Goal: Register for event/course

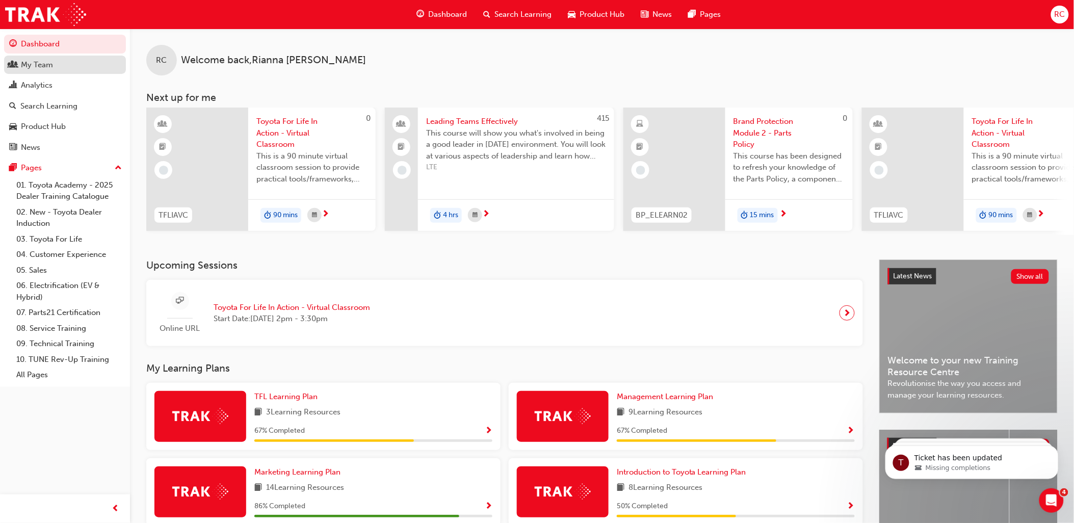
click at [49, 61] on div "My Team" at bounding box center [37, 65] width 32 height 12
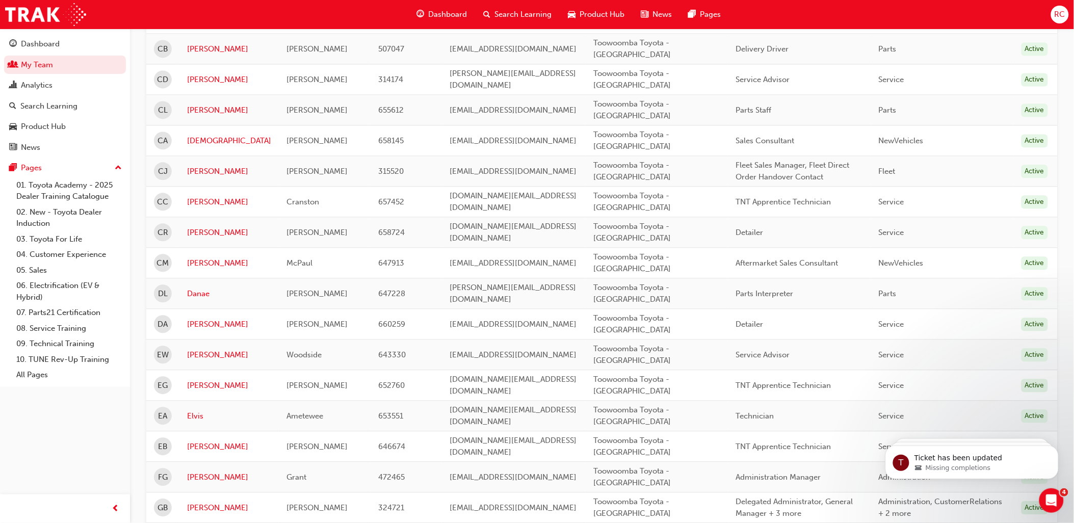
scroll to position [849, 0]
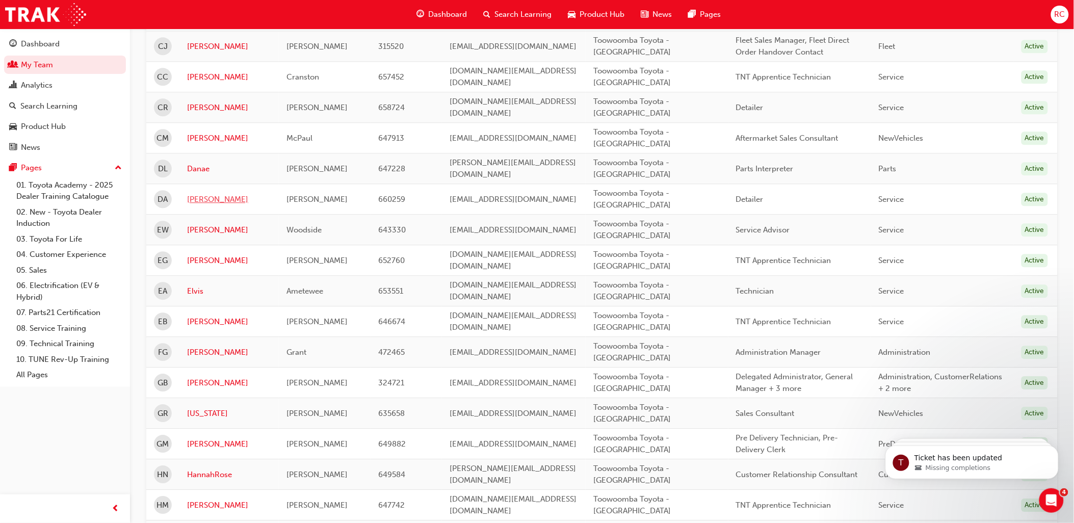
click at [196, 197] on link "[PERSON_NAME]" at bounding box center [229, 200] width 84 height 12
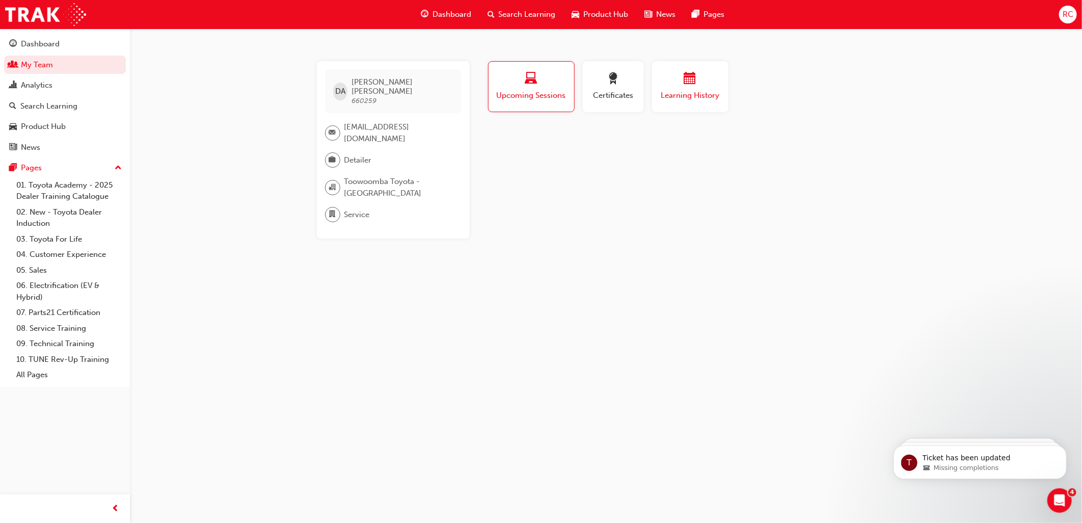
click at [694, 90] on span "Learning History" at bounding box center [690, 96] width 61 height 12
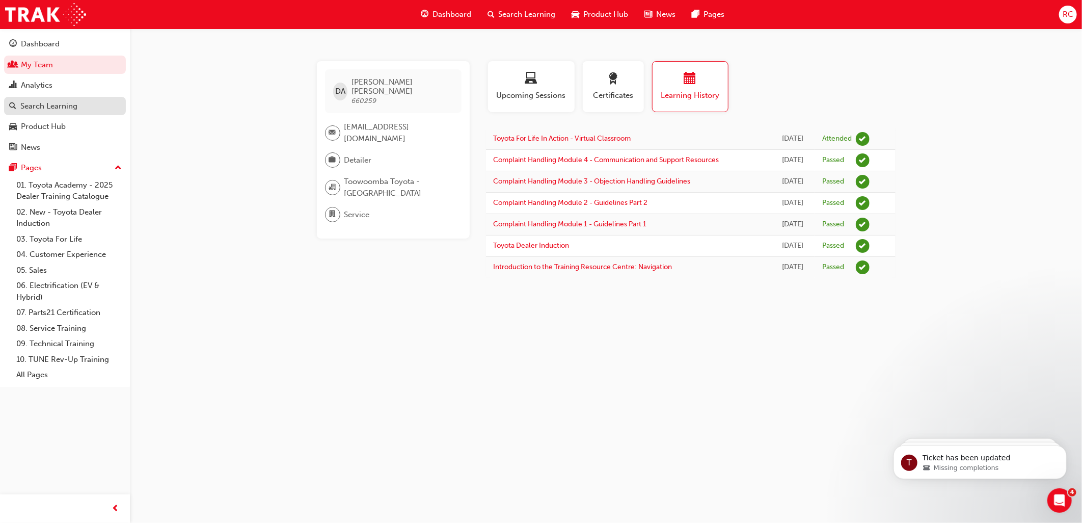
click at [33, 109] on div "Search Learning" at bounding box center [48, 106] width 57 height 12
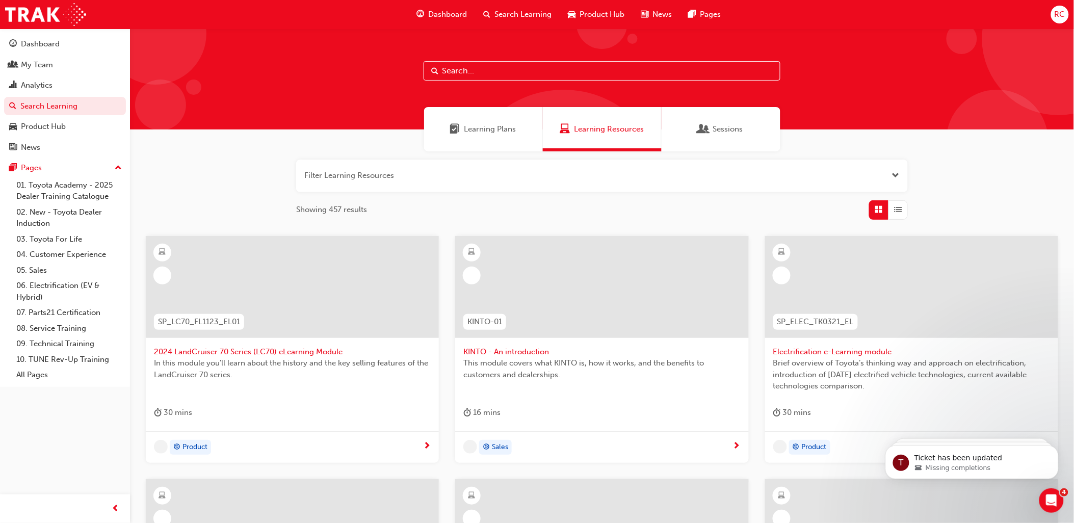
click at [459, 75] on input "text" at bounding box center [601, 70] width 357 height 19
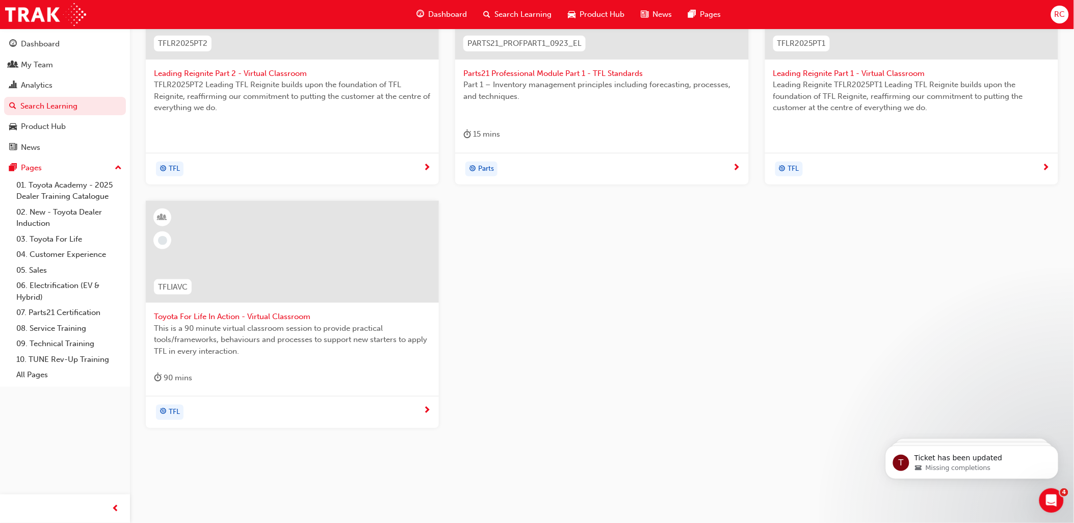
scroll to position [282, 0]
type input "tfl"
click at [296, 314] on span "Toyota For Life In Action - Virtual Classroom" at bounding box center [292, 313] width 277 height 12
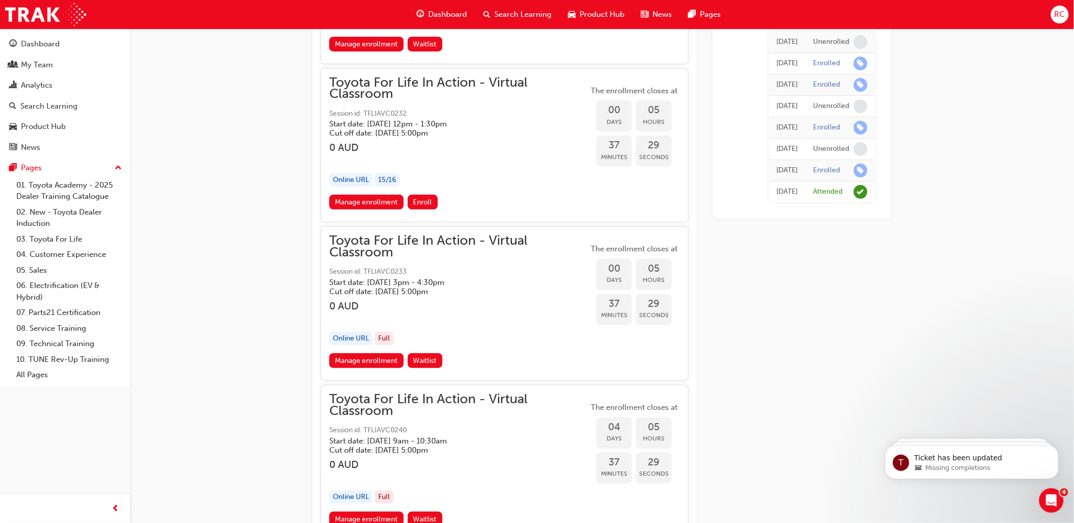
scroll to position [1386, 0]
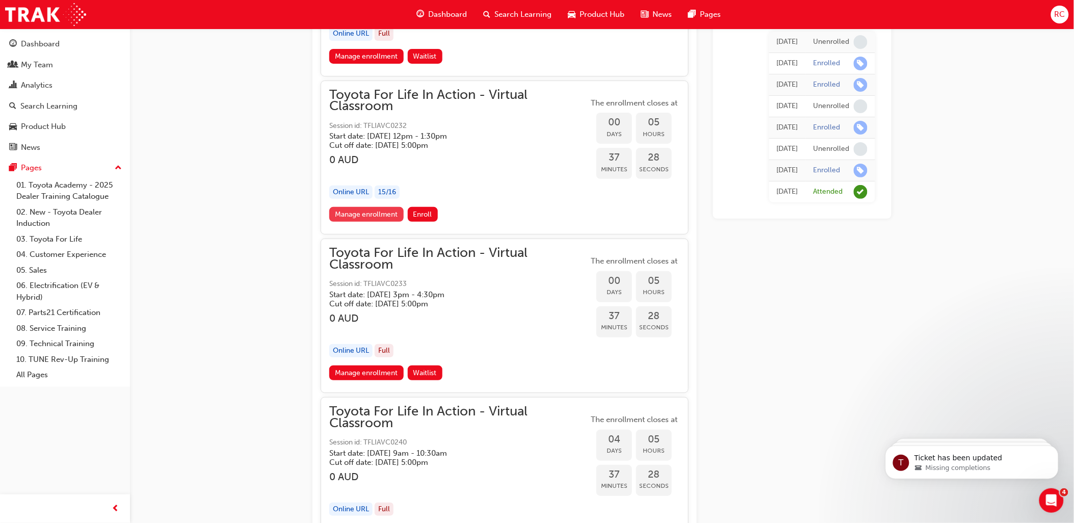
click at [347, 215] on link "Manage enrollment" at bounding box center [366, 214] width 74 height 15
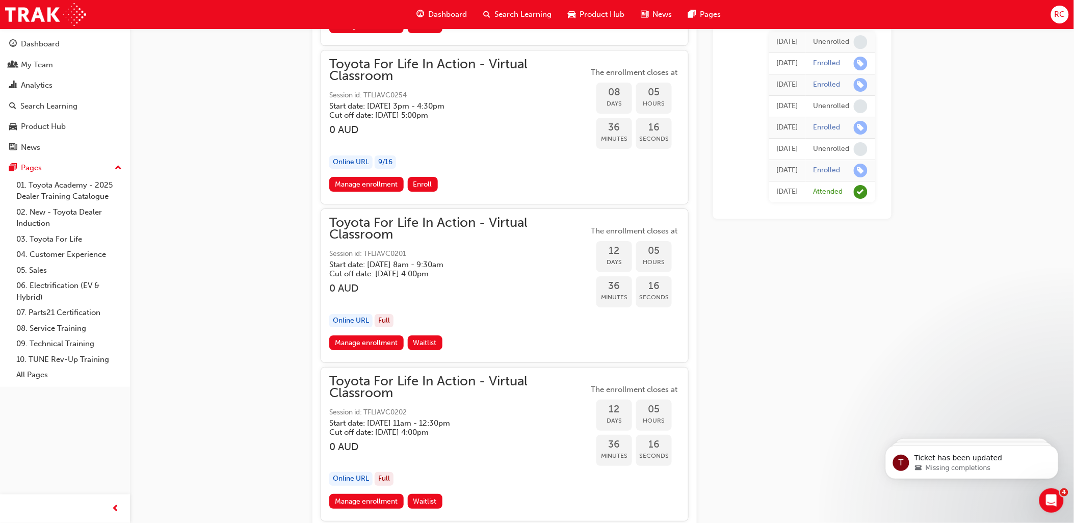
scroll to position [3933, 0]
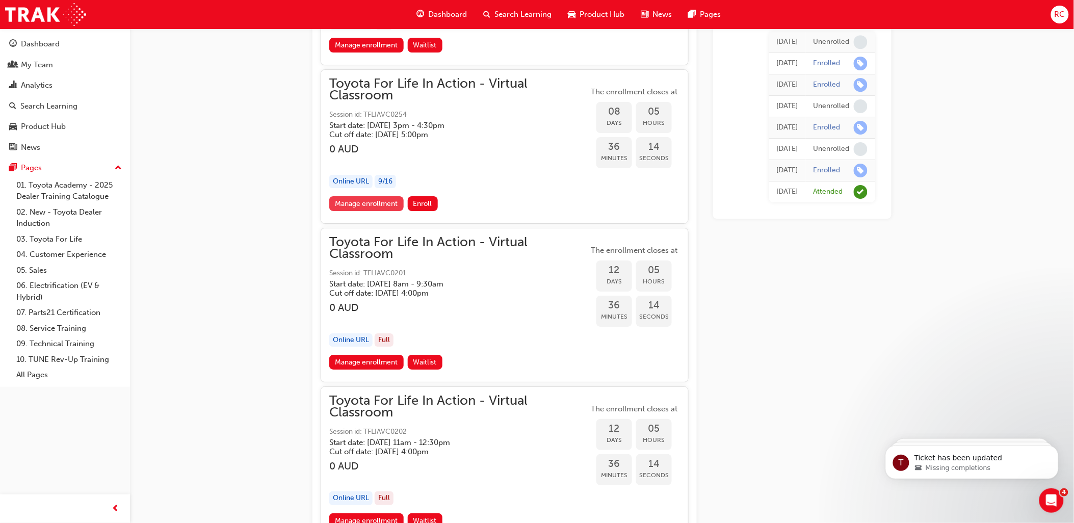
click at [378, 196] on link "Manage enrollment" at bounding box center [366, 203] width 74 height 15
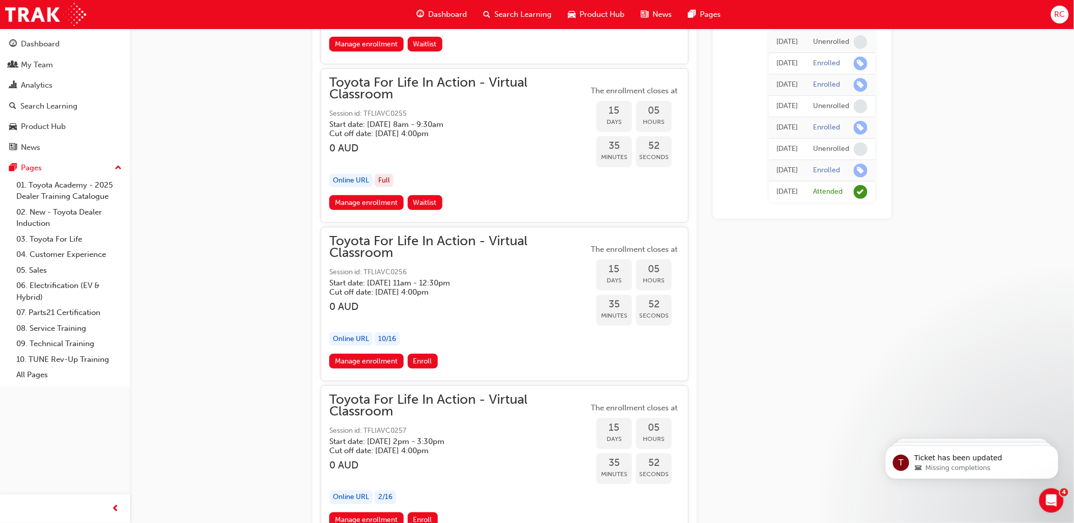
scroll to position [5575, 0]
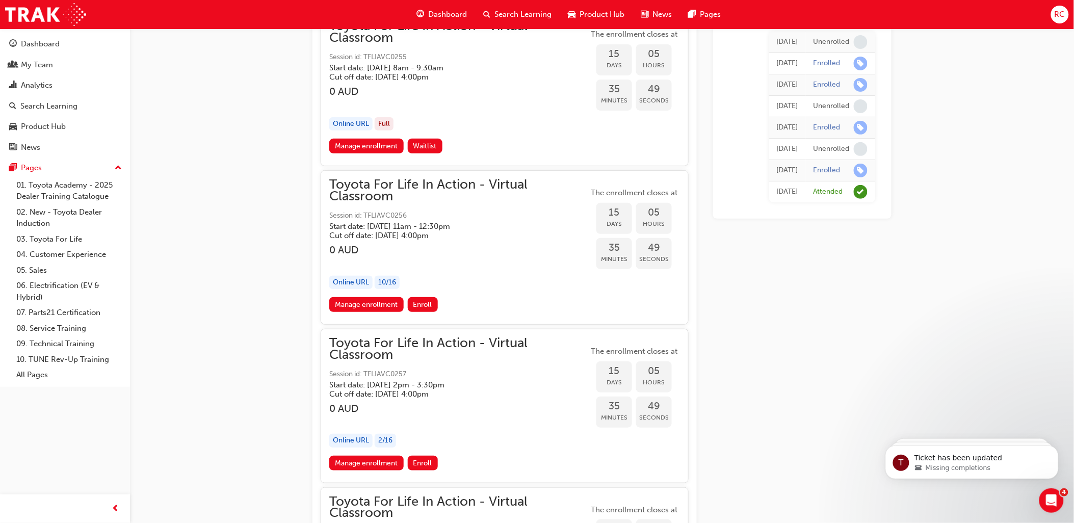
click at [359, 297] on link "Manage enrollment" at bounding box center [366, 304] width 74 height 15
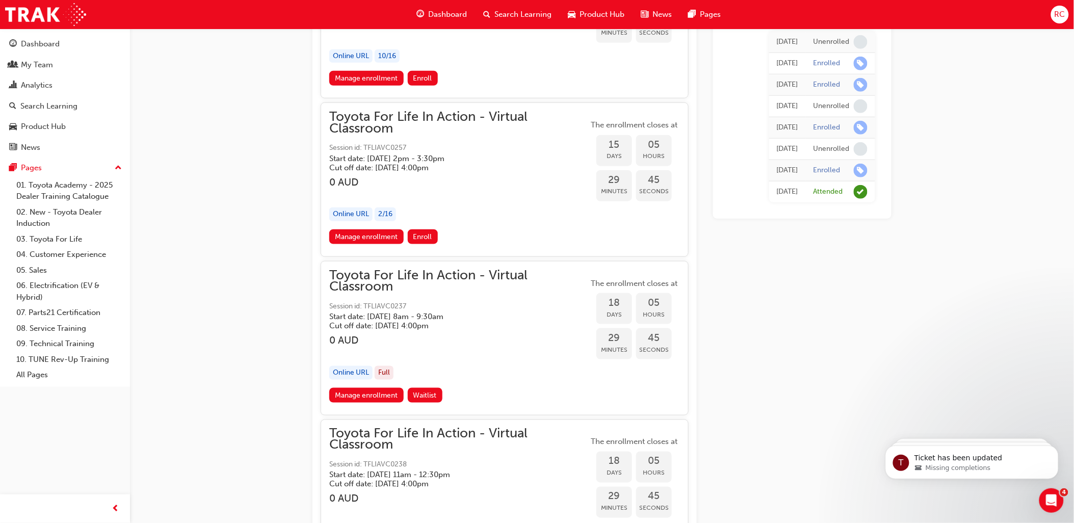
scroll to position [5518, 0]
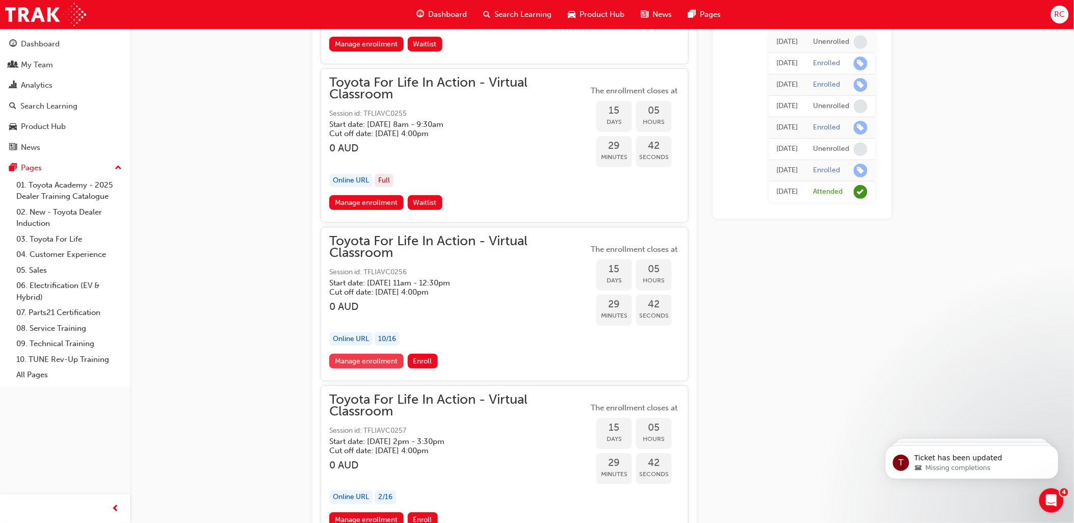
click at [385, 354] on link "Manage enrollment" at bounding box center [366, 361] width 74 height 15
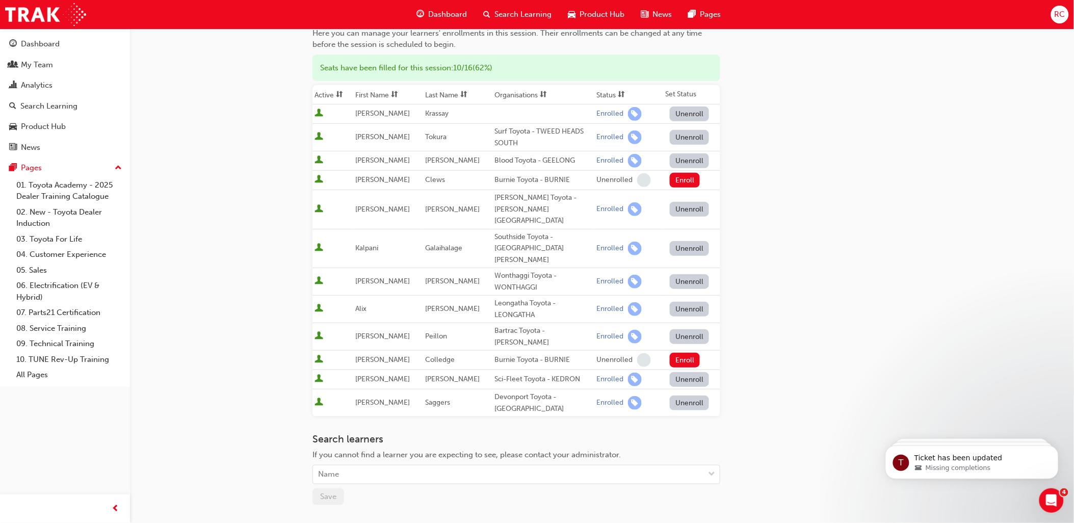
scroll to position [195, 0]
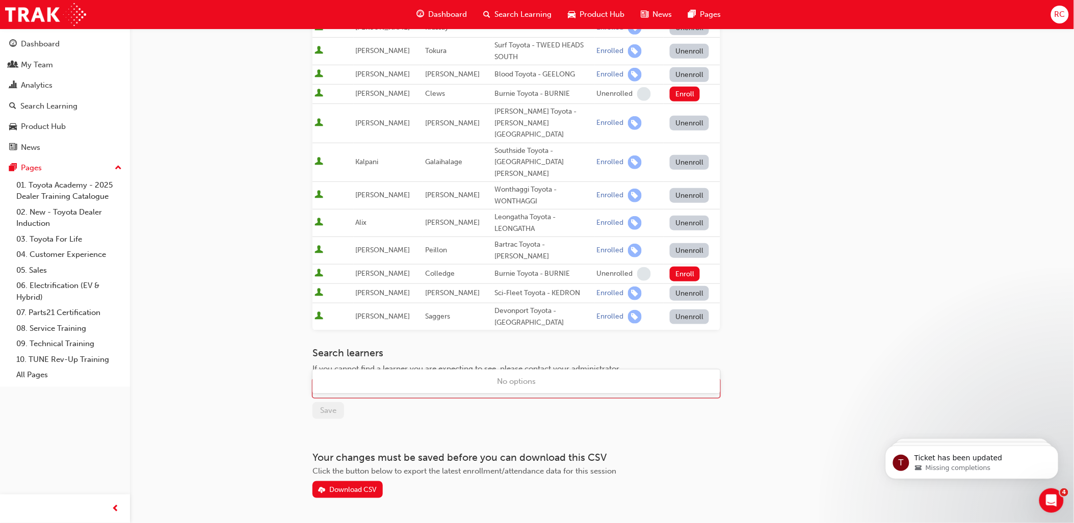
click at [395, 380] on div "Name" at bounding box center [508, 389] width 391 height 18
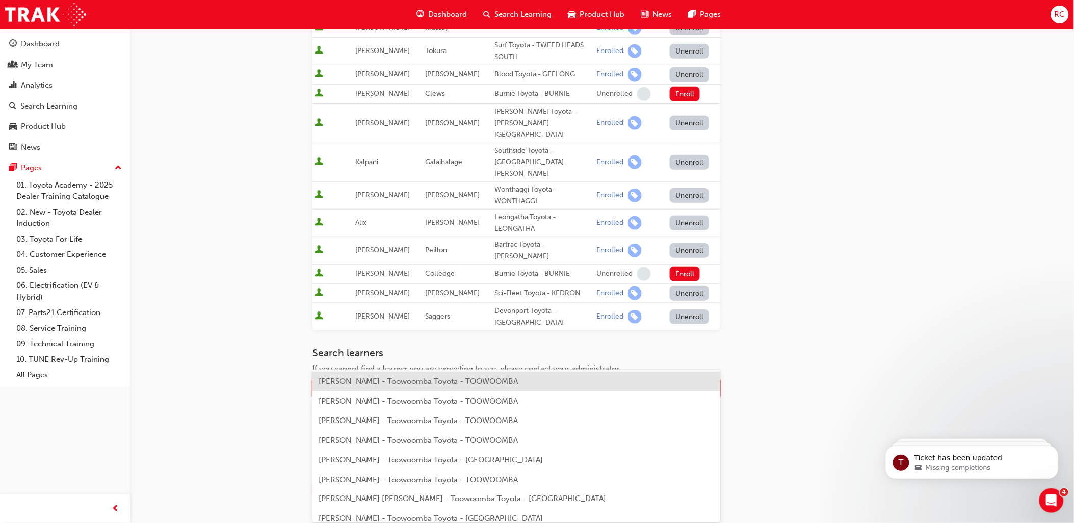
type input "J"
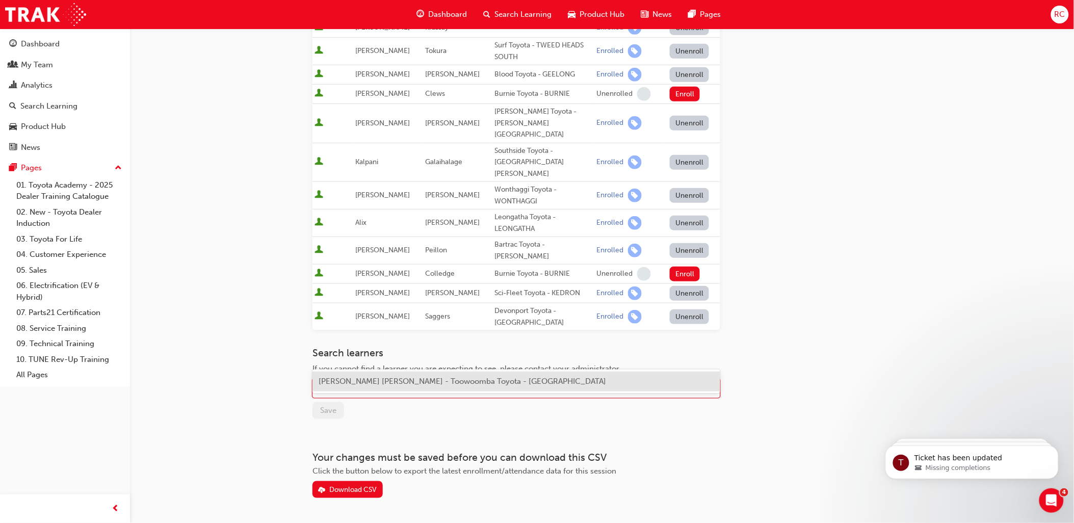
type input "[PERSON_NAME]"
click at [418, 384] on span "[PERSON_NAME] [PERSON_NAME] - Toowoomba Toyota - [GEOGRAPHIC_DATA]" at bounding box center [461, 381] width 287 height 9
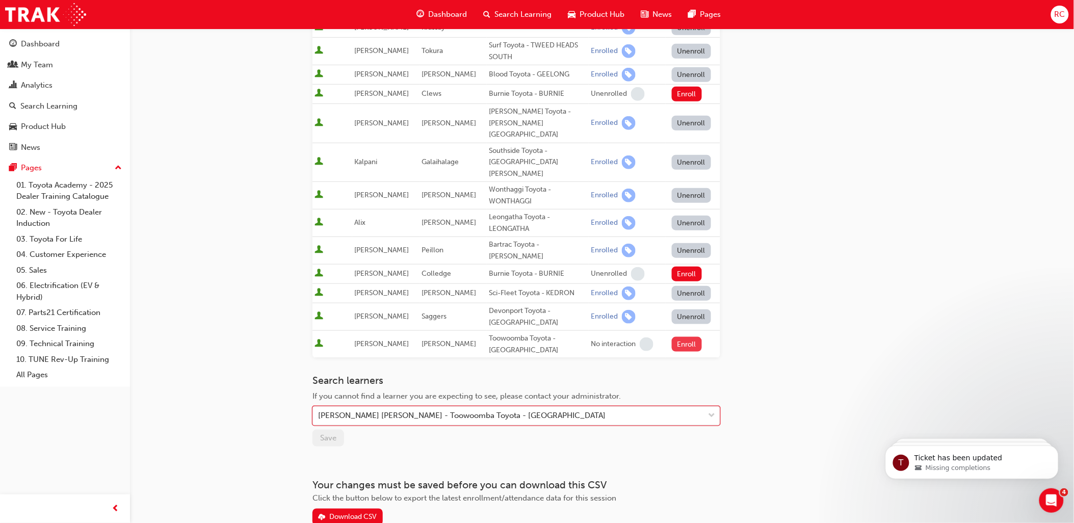
click at [689, 337] on button "Enroll" at bounding box center [687, 344] width 31 height 15
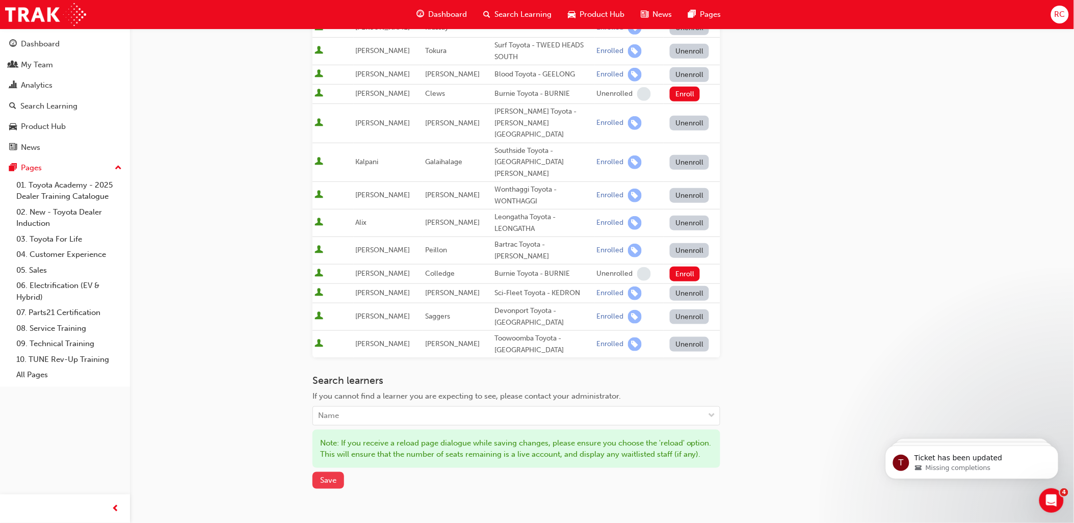
click at [321, 475] on span "Save" at bounding box center [328, 479] width 16 height 9
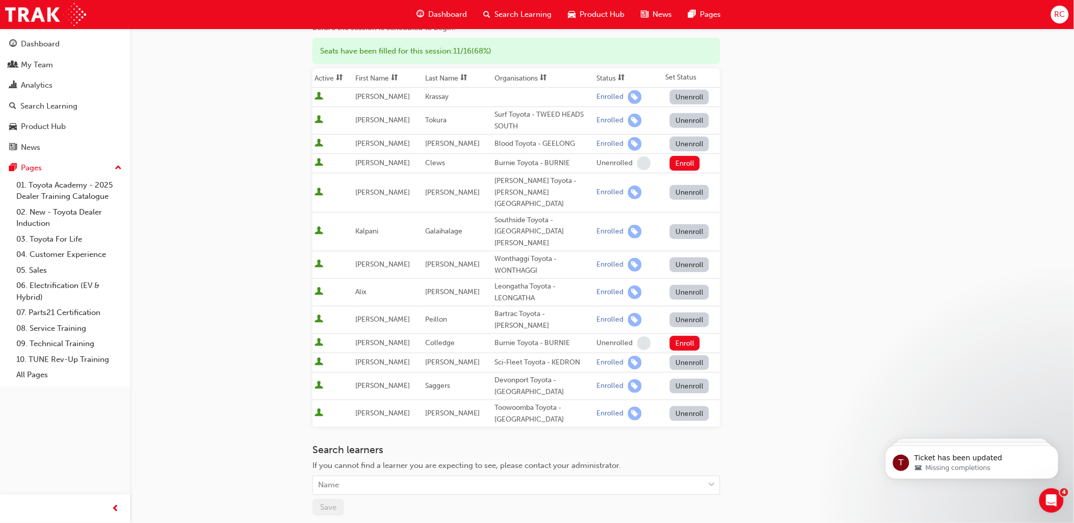
scroll to position [0, 0]
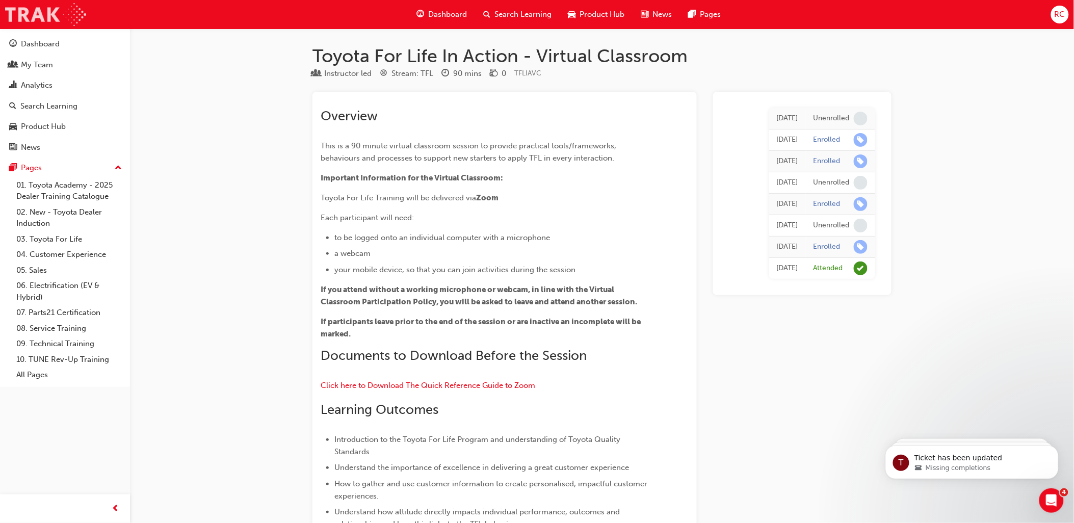
scroll to position [5518, 0]
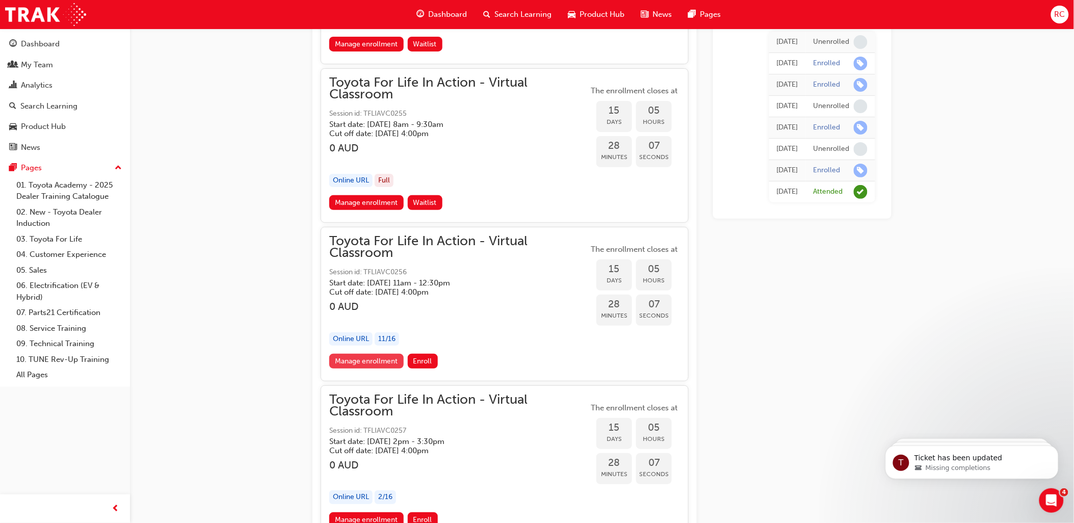
click at [357, 354] on link "Manage enrollment" at bounding box center [366, 361] width 74 height 15
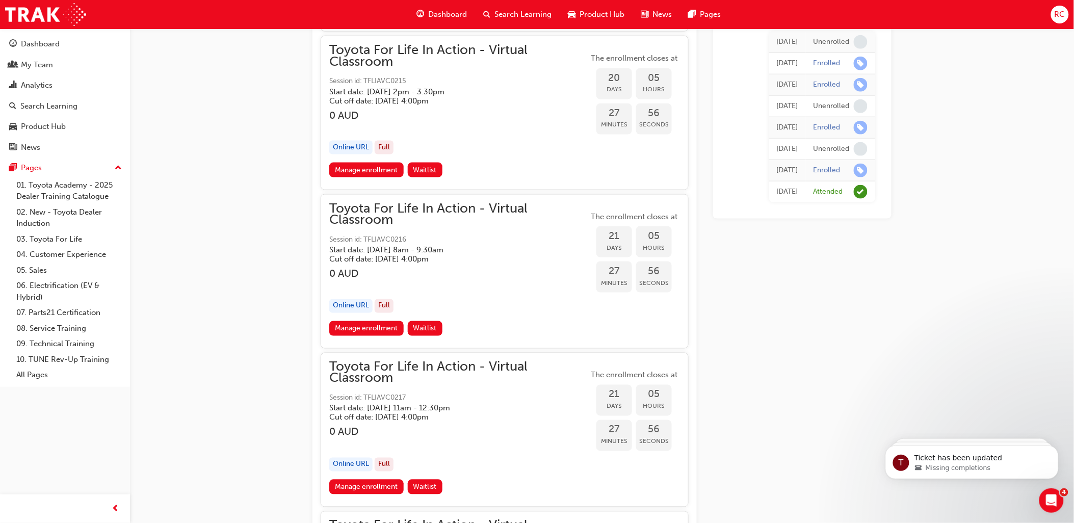
scroll to position [7330, 0]
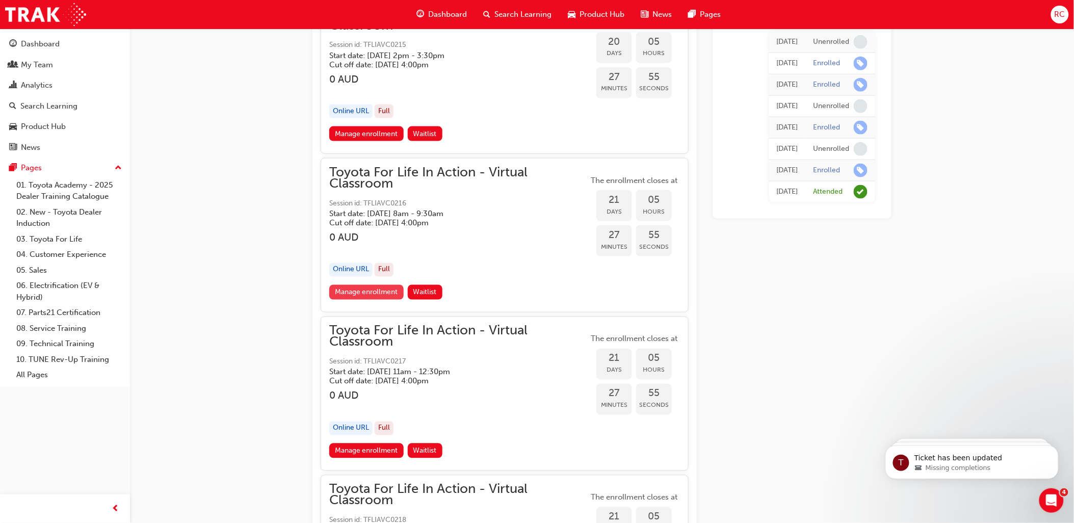
click at [371, 285] on link "Manage enrollment" at bounding box center [366, 292] width 74 height 15
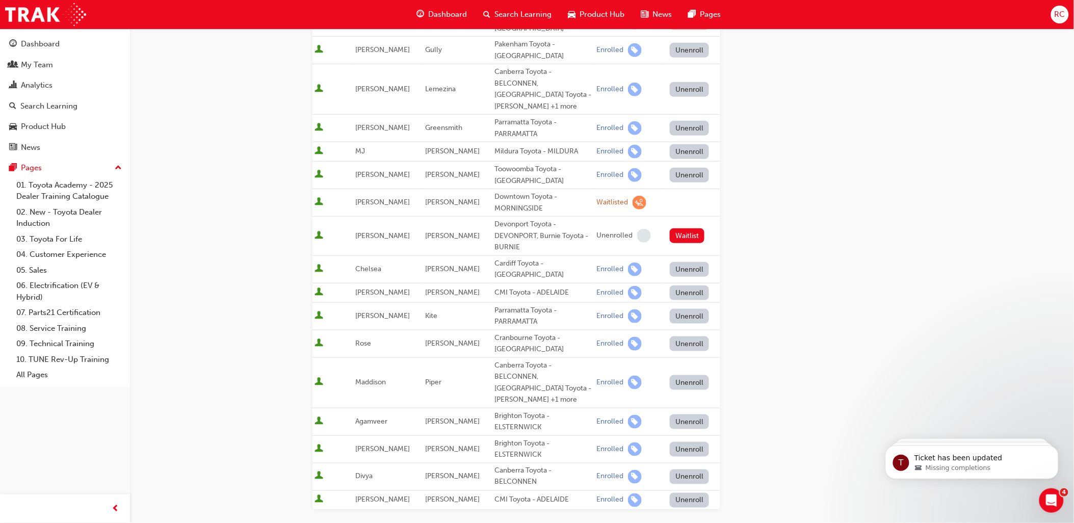
scroll to position [283, 0]
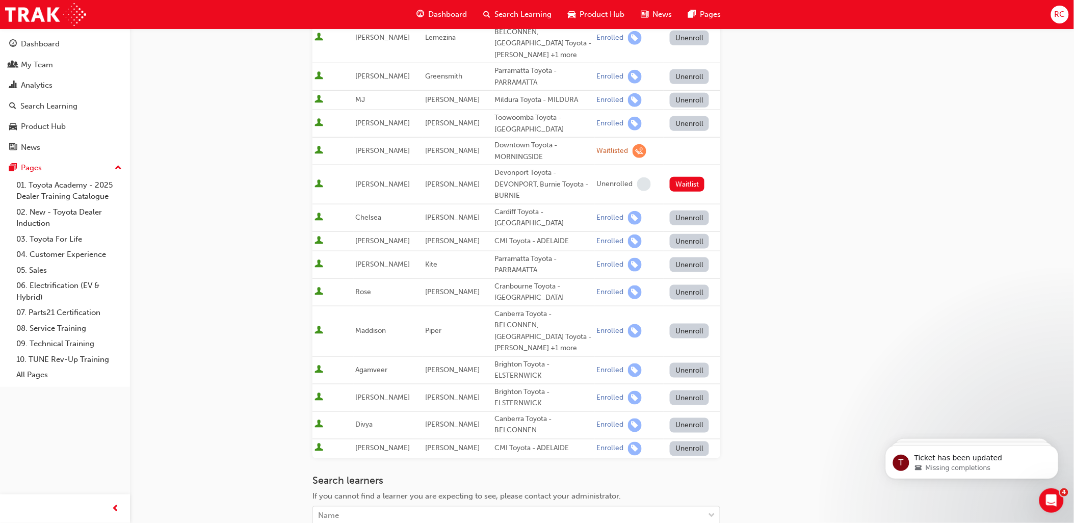
click at [675, 116] on button "Unenroll" at bounding box center [689, 123] width 40 height 15
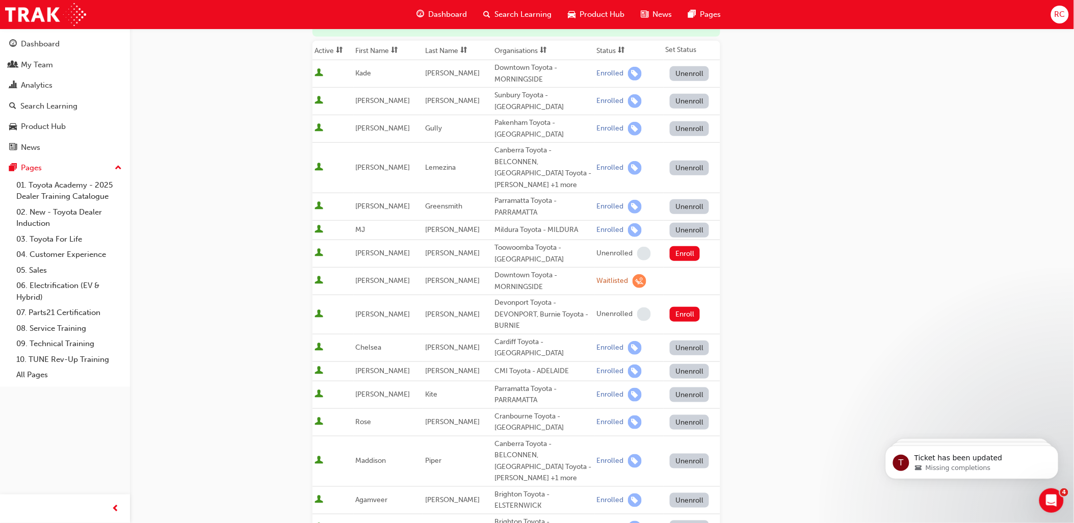
scroll to position [396, 0]
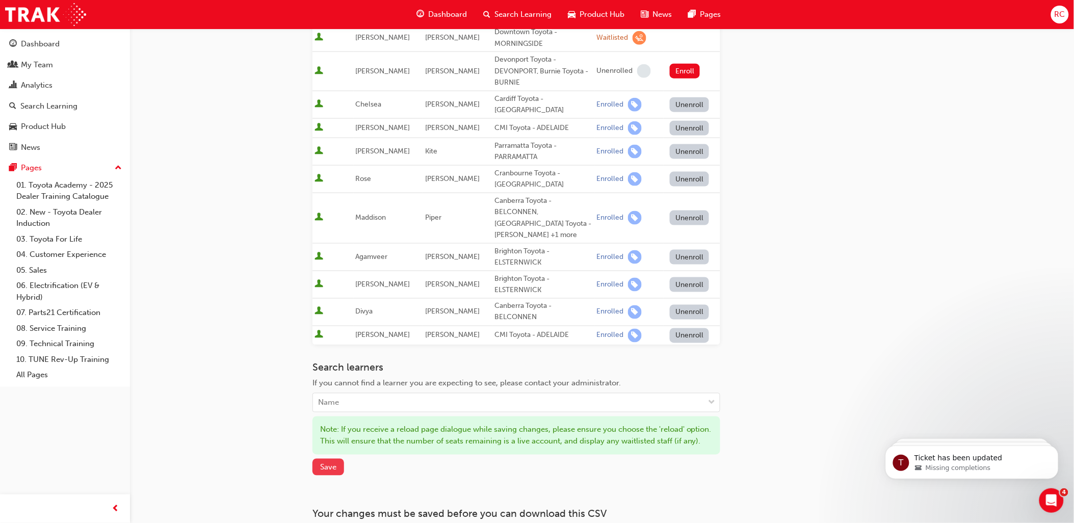
click at [333, 463] on span "Save" at bounding box center [328, 467] width 16 height 9
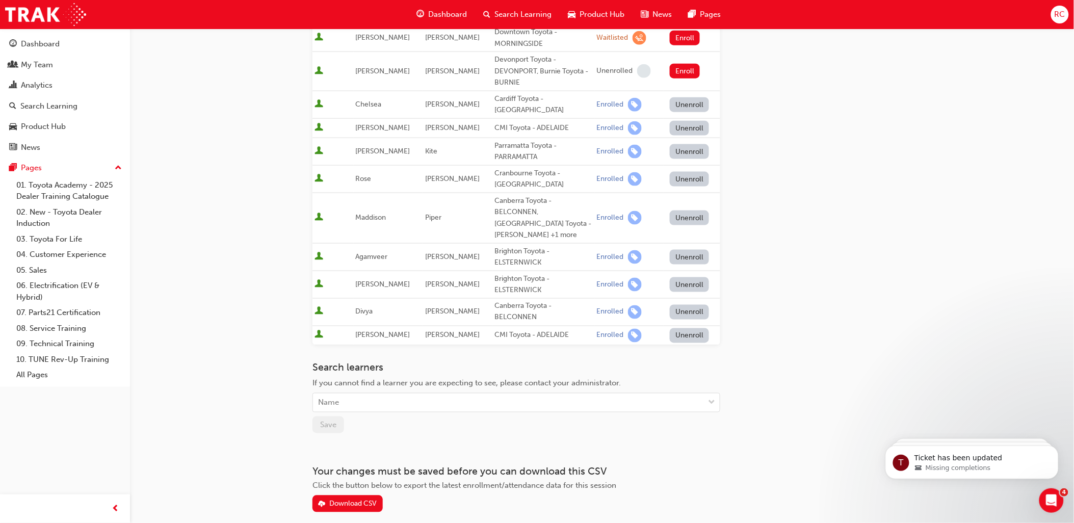
click at [898, 201] on div "Go to session detail page Manage enrollment for Toyota For Life In Action - Vir…" at bounding box center [601, 89] width 611 height 912
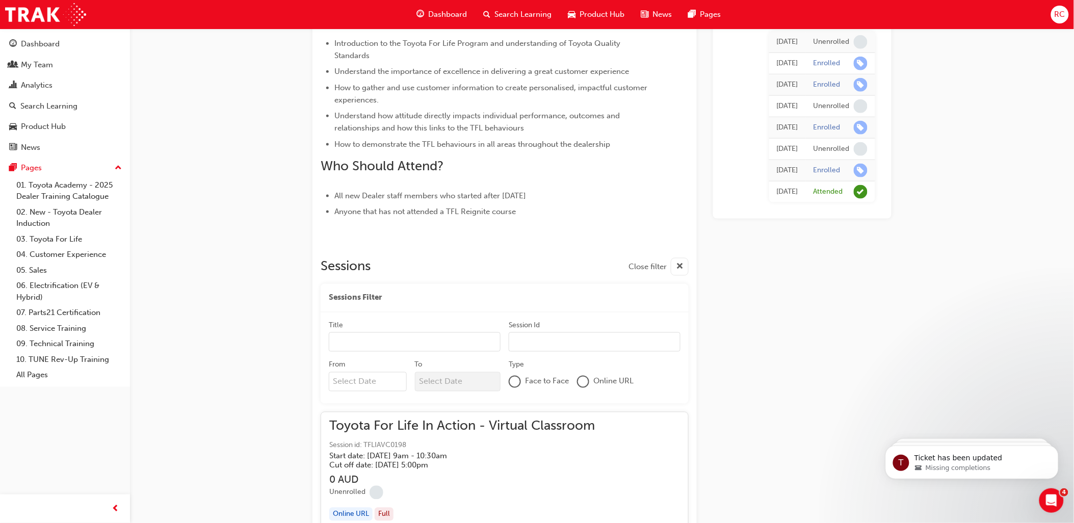
scroll to position [7330, 0]
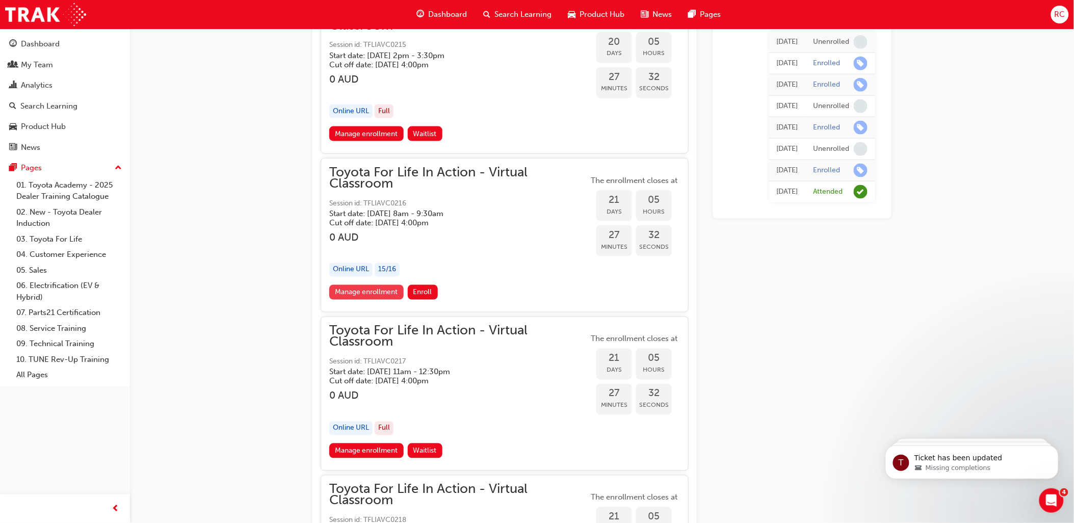
click at [365, 285] on link "Manage enrollment" at bounding box center [366, 292] width 74 height 15
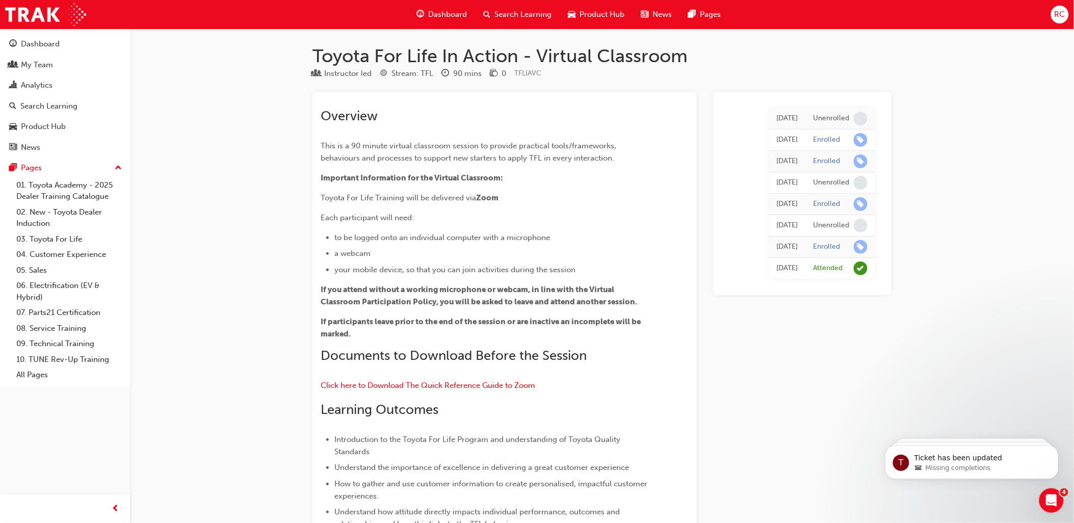
scroll to position [7330, 0]
